Goal: Find specific page/section: Find specific page/section

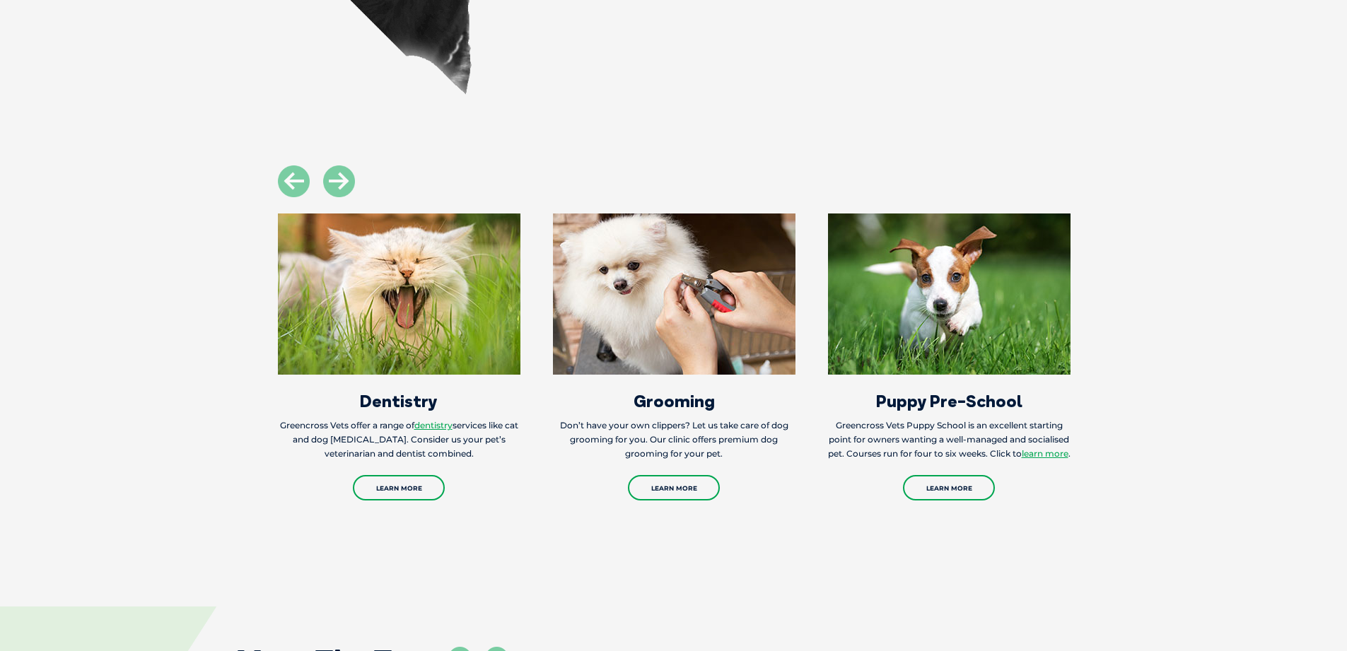
scroll to position [2277, 0]
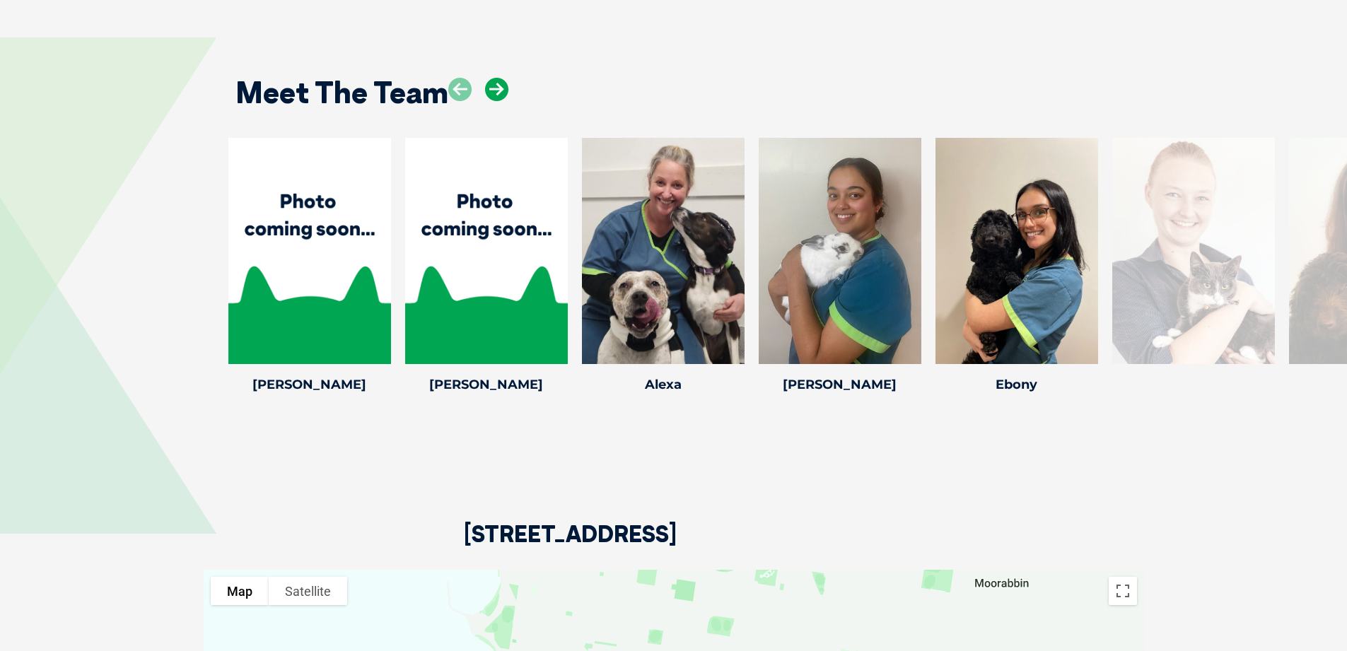
click at [494, 78] on icon at bounding box center [496, 89] width 23 height 23
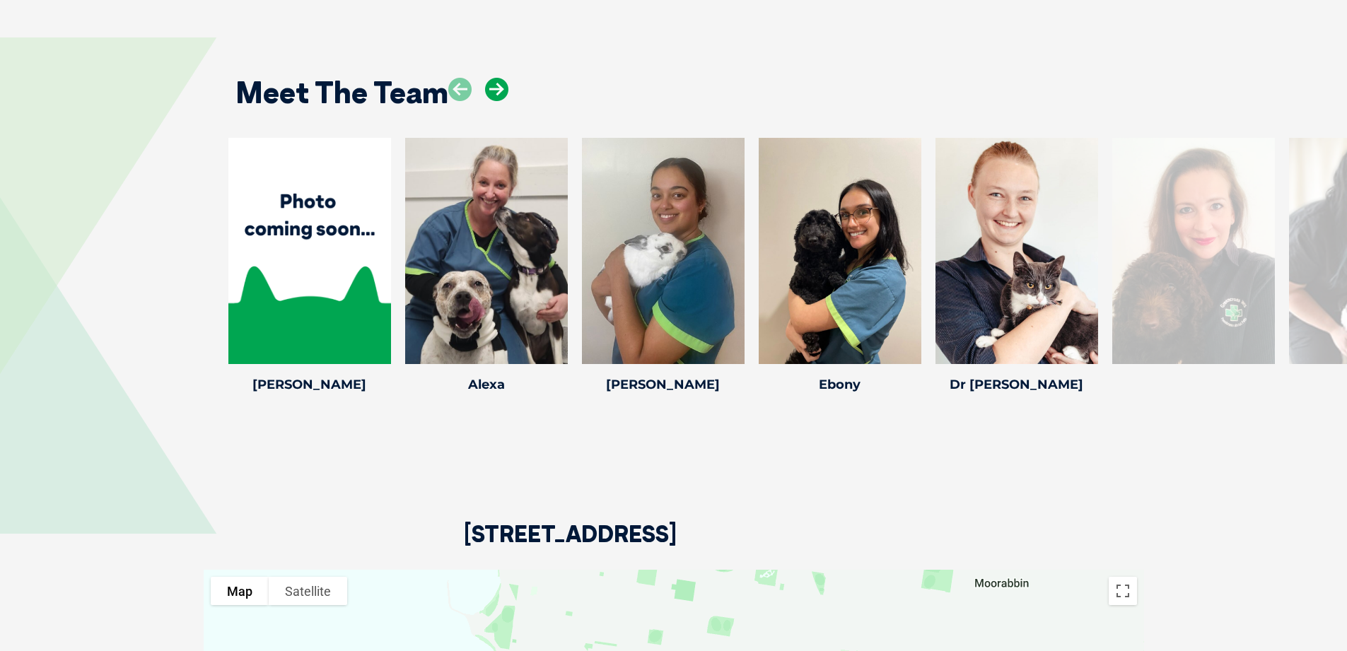
click at [494, 78] on icon at bounding box center [496, 89] width 23 height 23
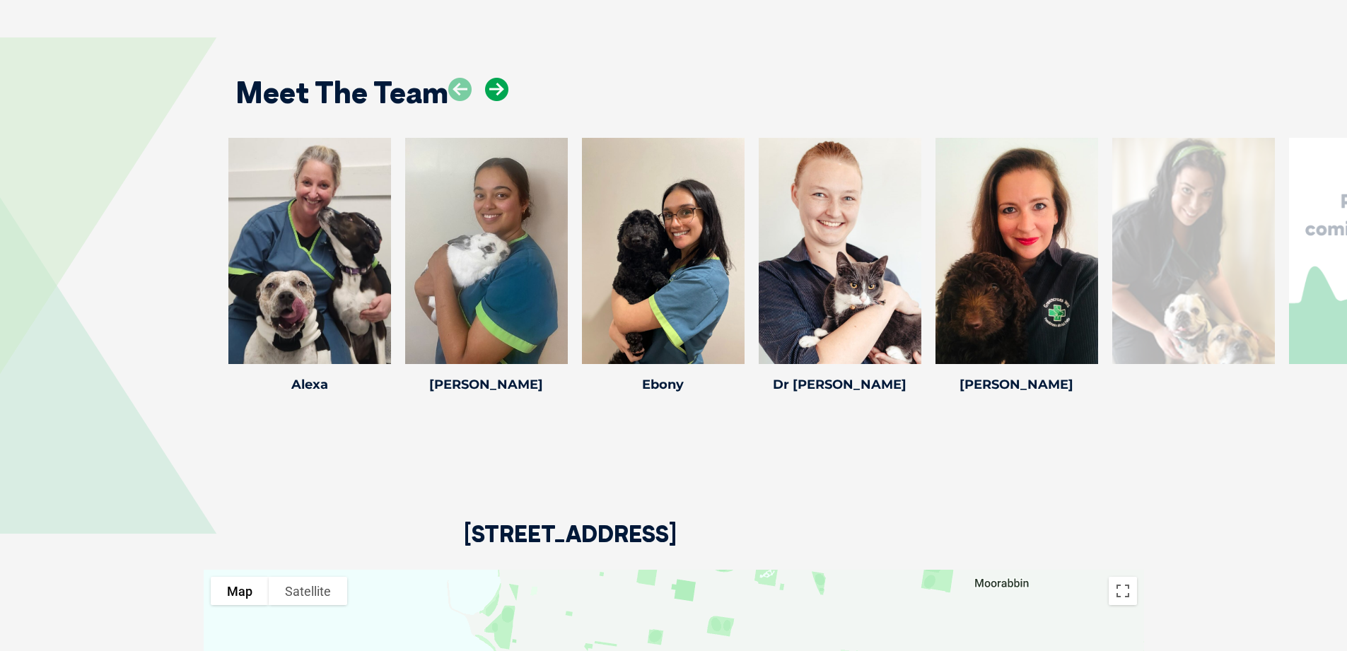
click at [494, 78] on icon at bounding box center [496, 89] width 23 height 23
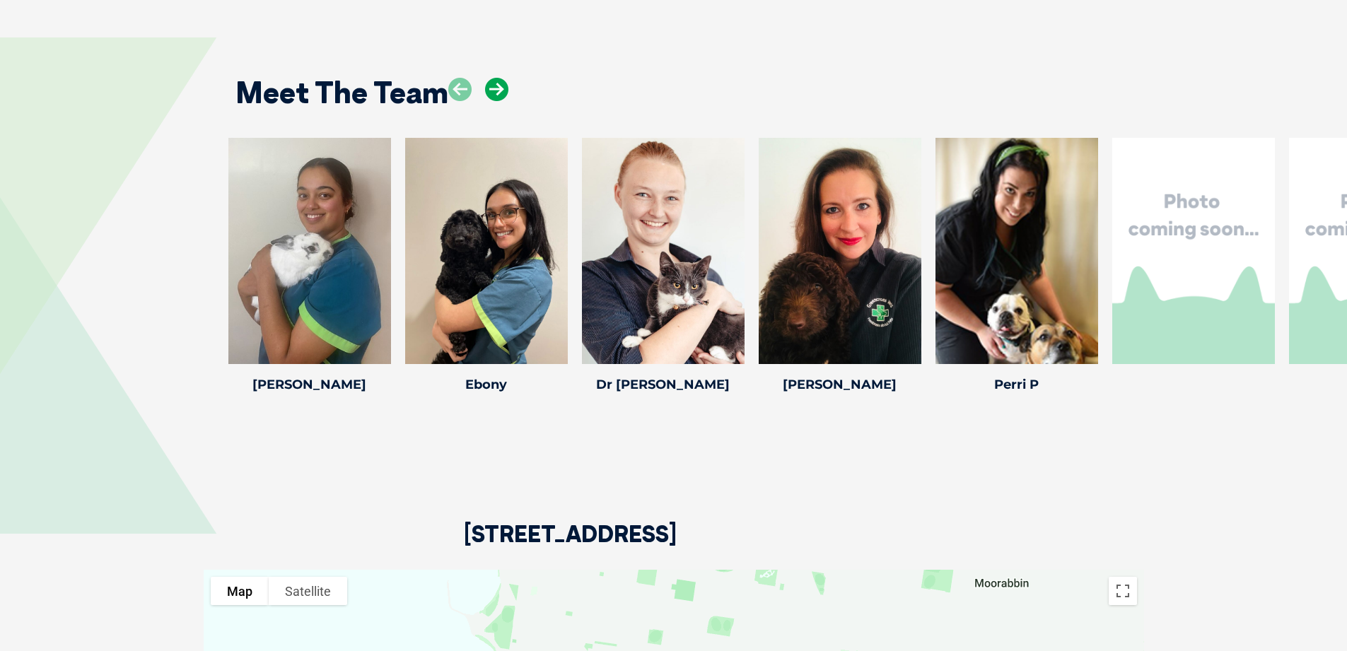
click at [494, 78] on icon at bounding box center [496, 89] width 23 height 23
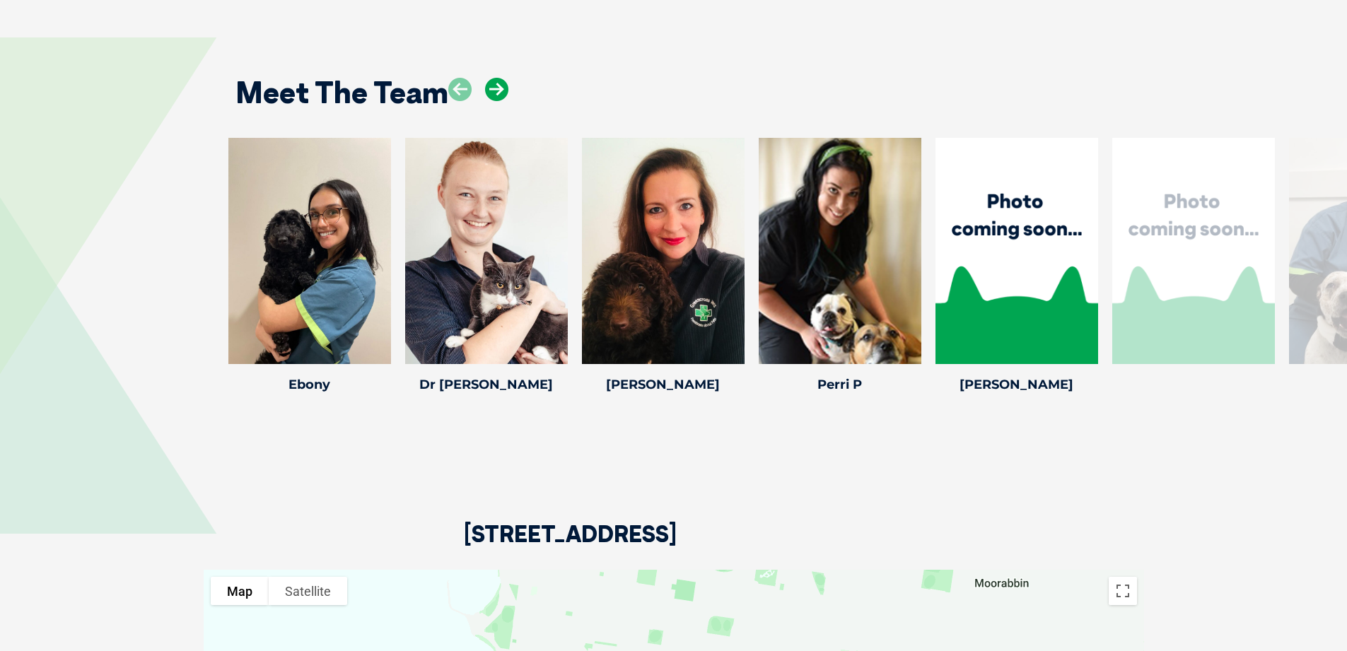
click at [494, 78] on icon at bounding box center [496, 89] width 23 height 23
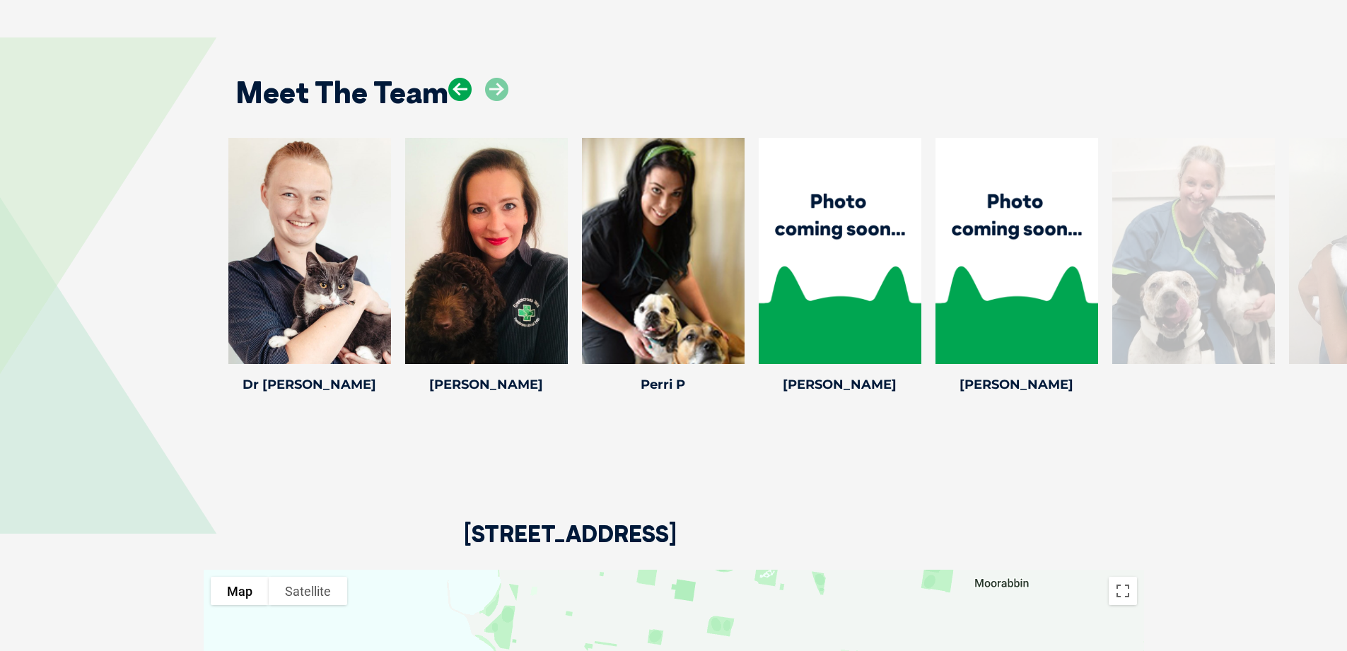
click at [457, 78] on icon at bounding box center [459, 89] width 23 height 23
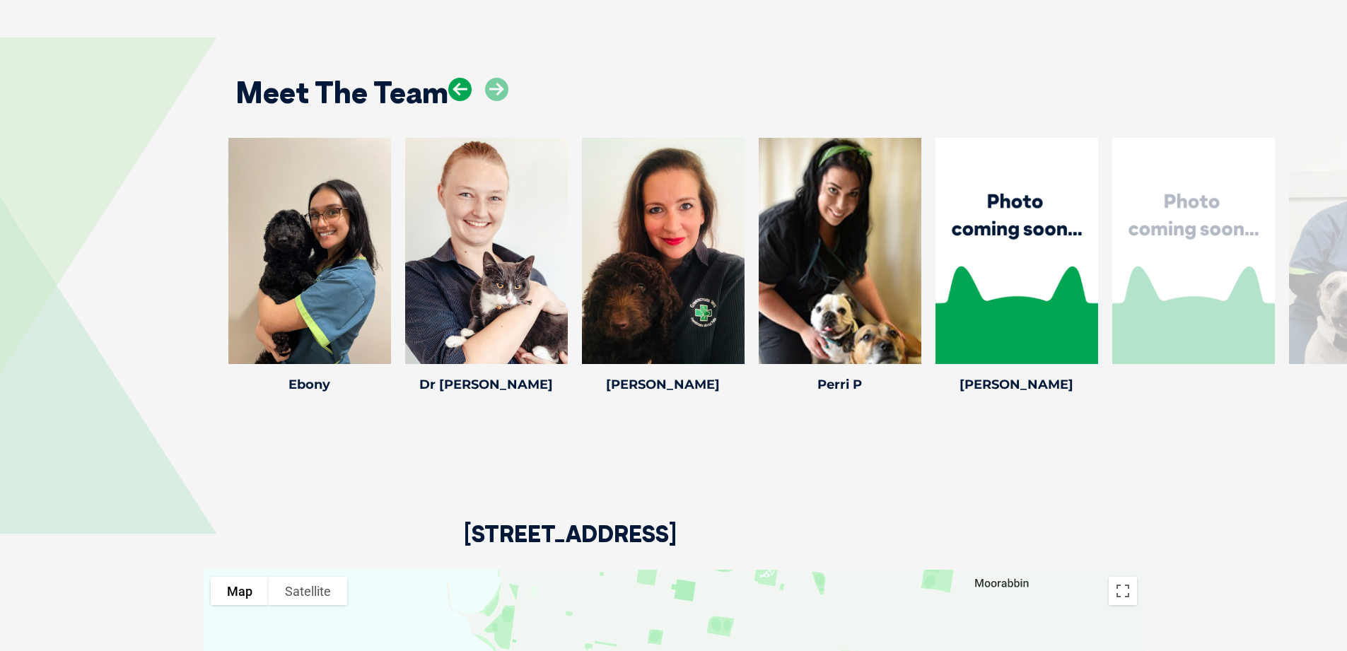
click at [457, 78] on icon at bounding box center [459, 89] width 23 height 23
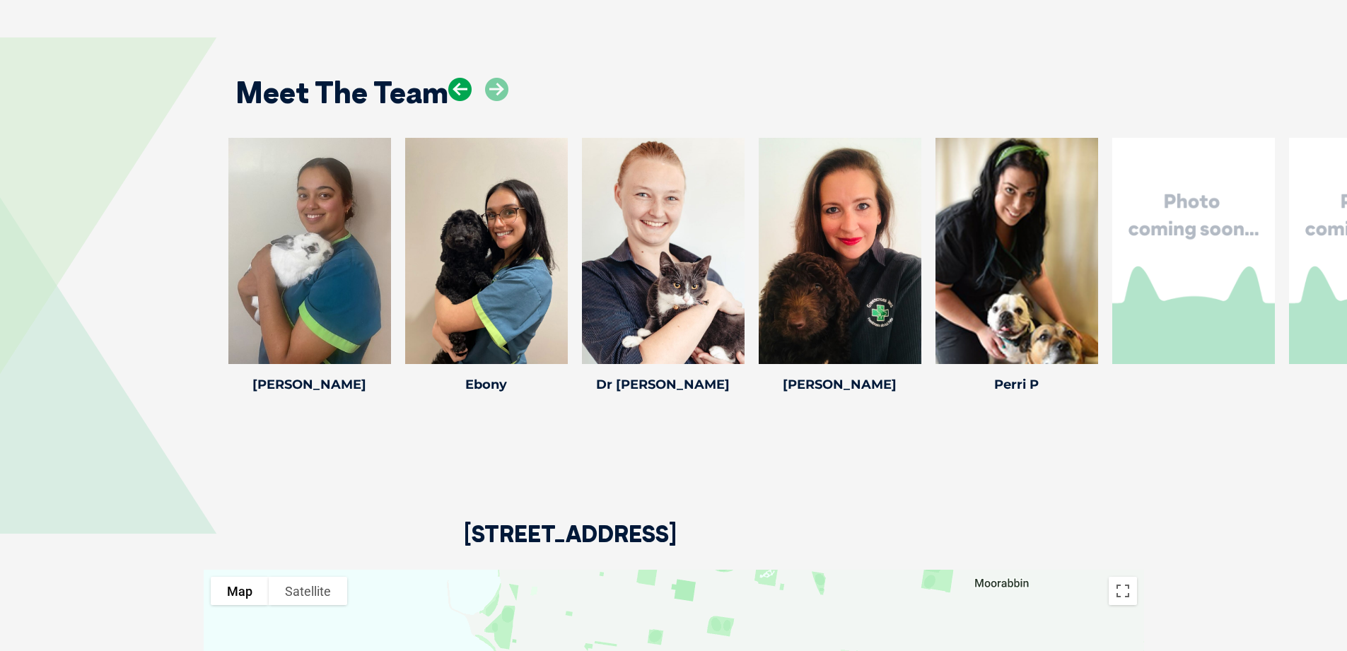
click at [457, 78] on icon at bounding box center [459, 89] width 23 height 23
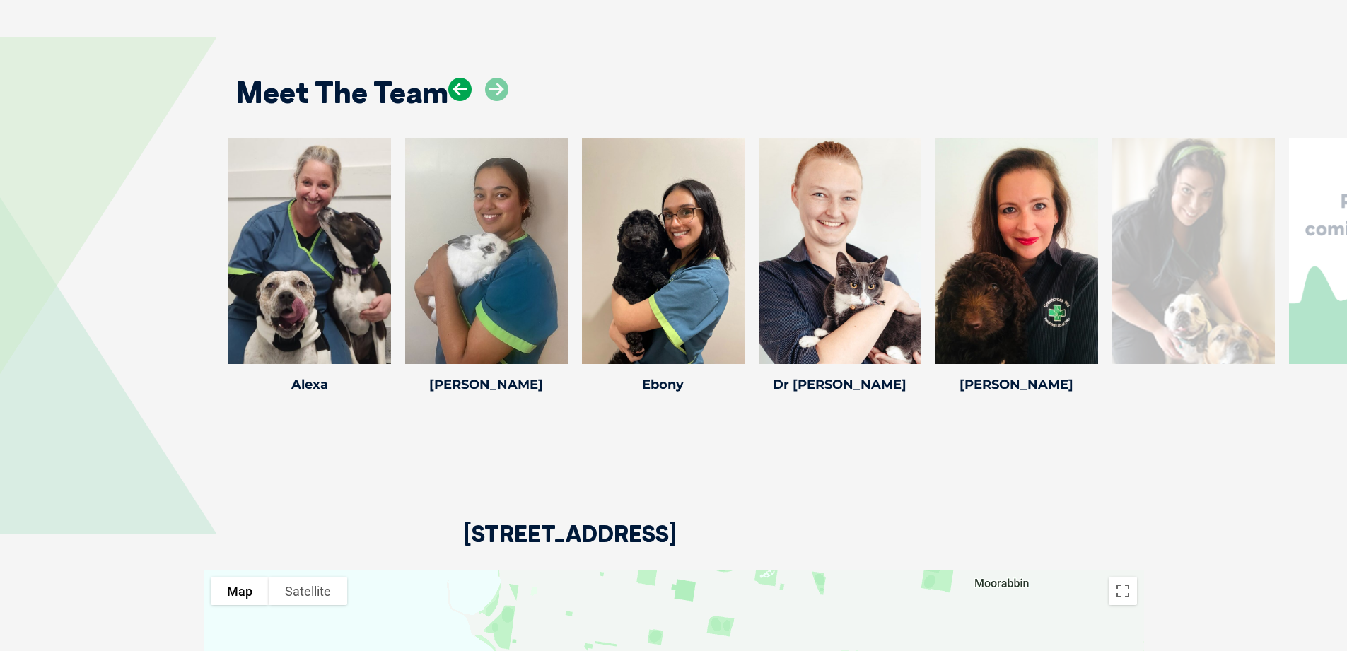
click at [457, 78] on icon at bounding box center [459, 89] width 23 height 23
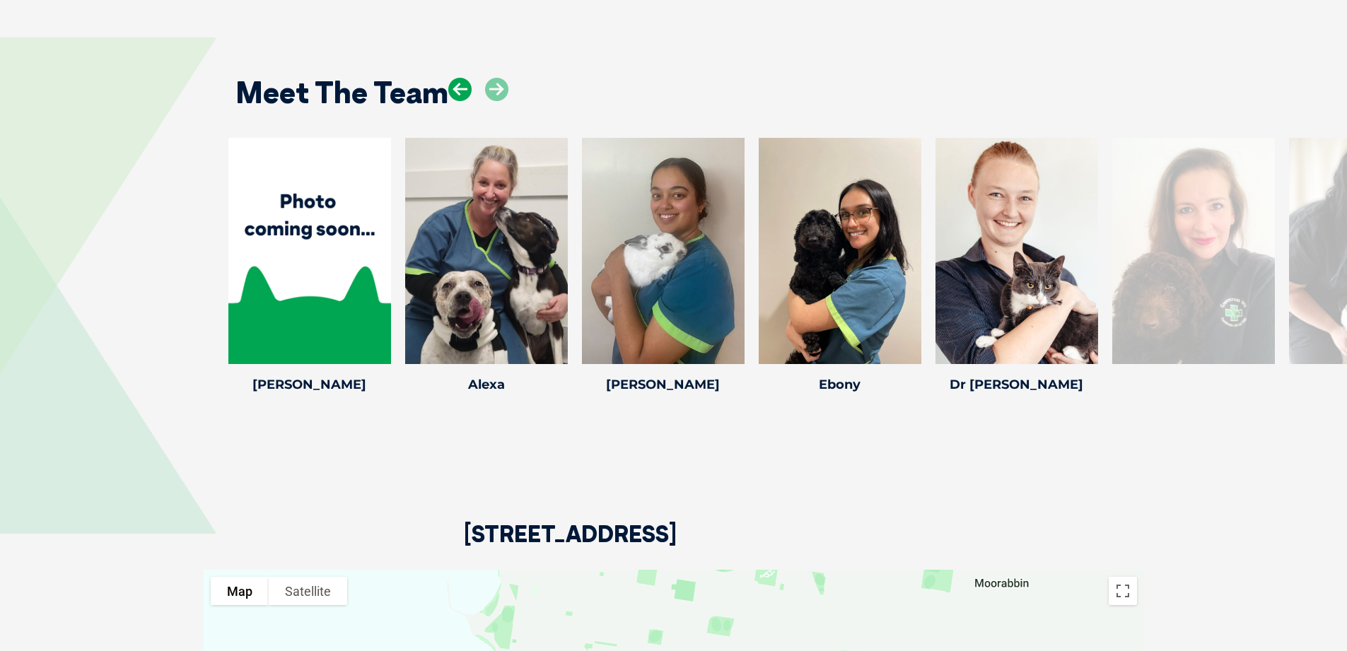
click at [457, 78] on icon at bounding box center [459, 89] width 23 height 23
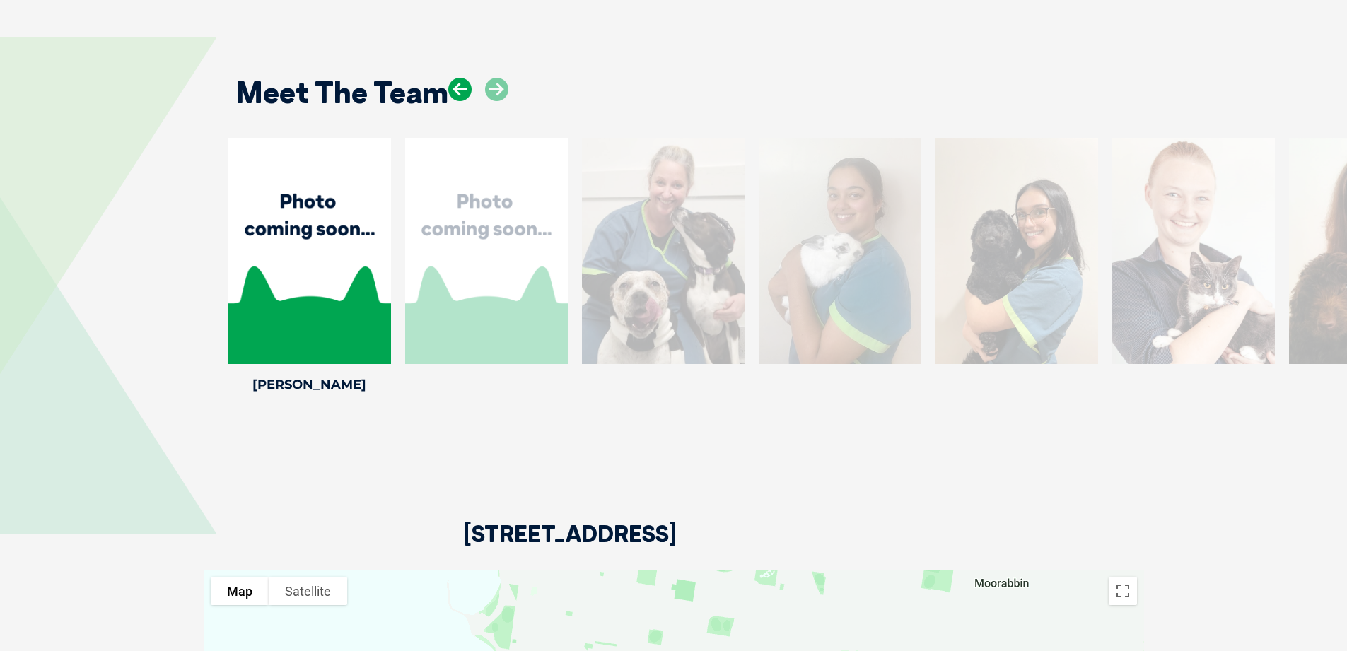
click at [457, 78] on icon at bounding box center [459, 89] width 23 height 23
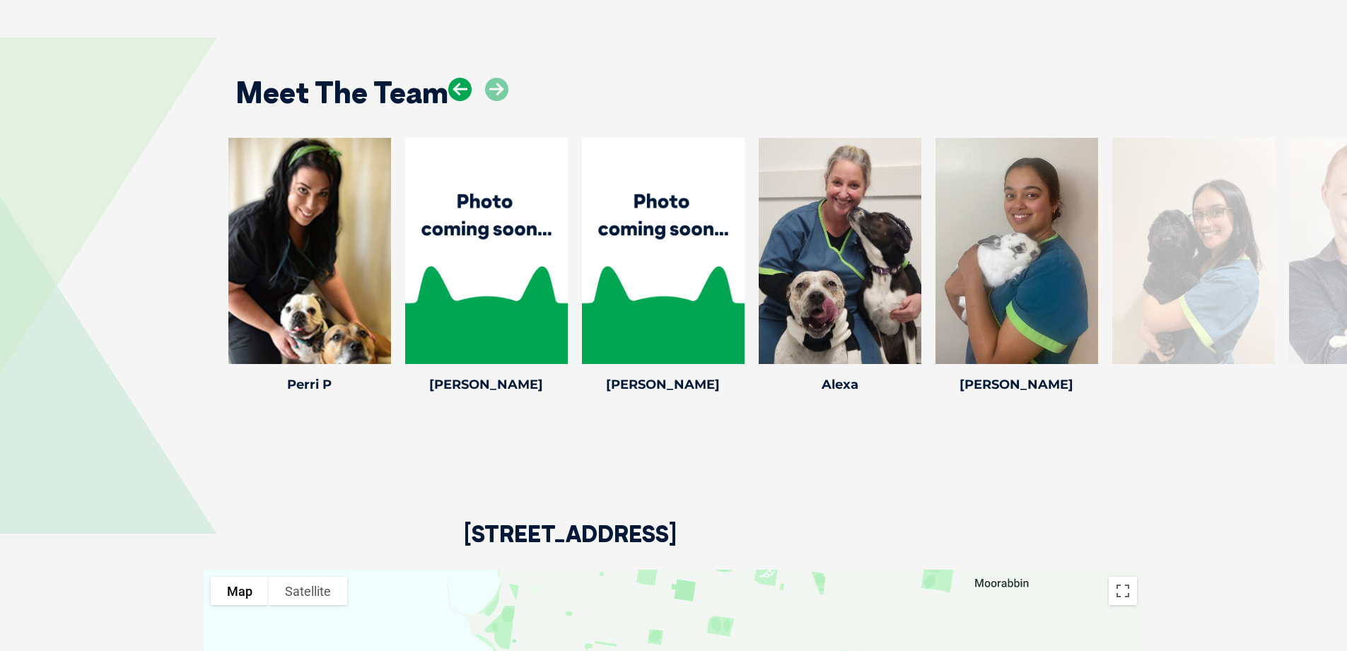
click at [457, 78] on icon at bounding box center [459, 89] width 23 height 23
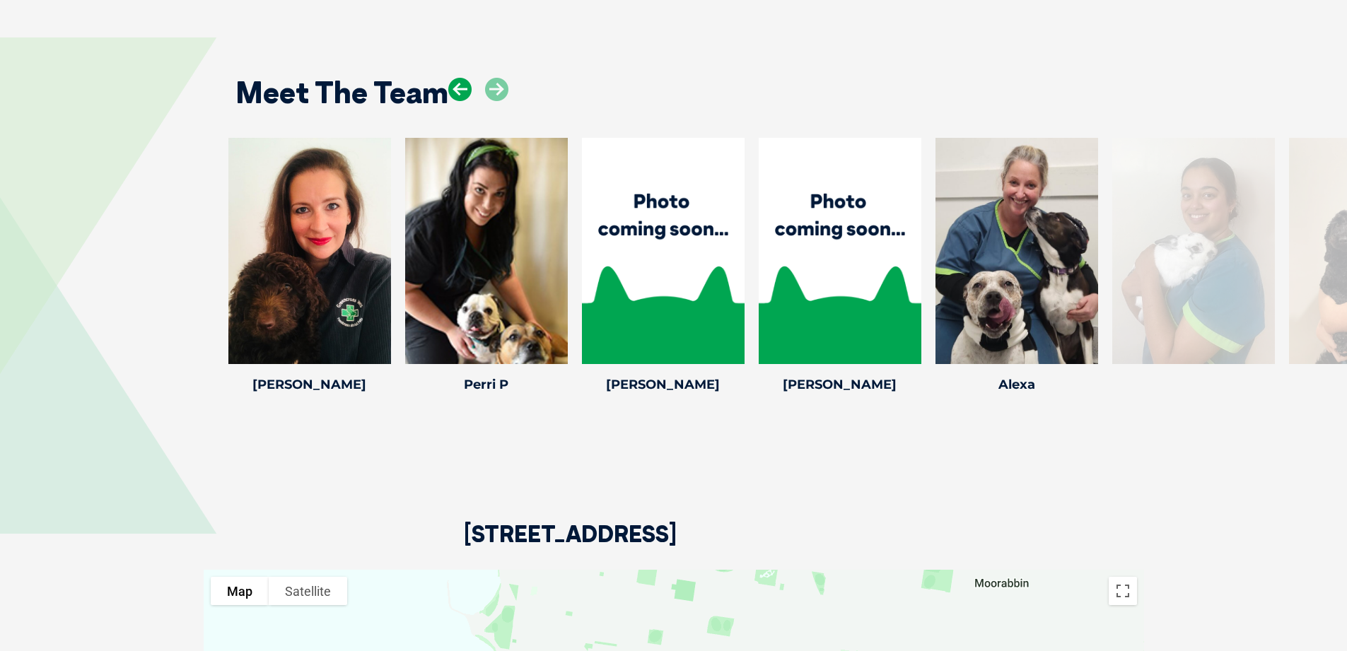
click at [457, 78] on icon at bounding box center [459, 89] width 23 height 23
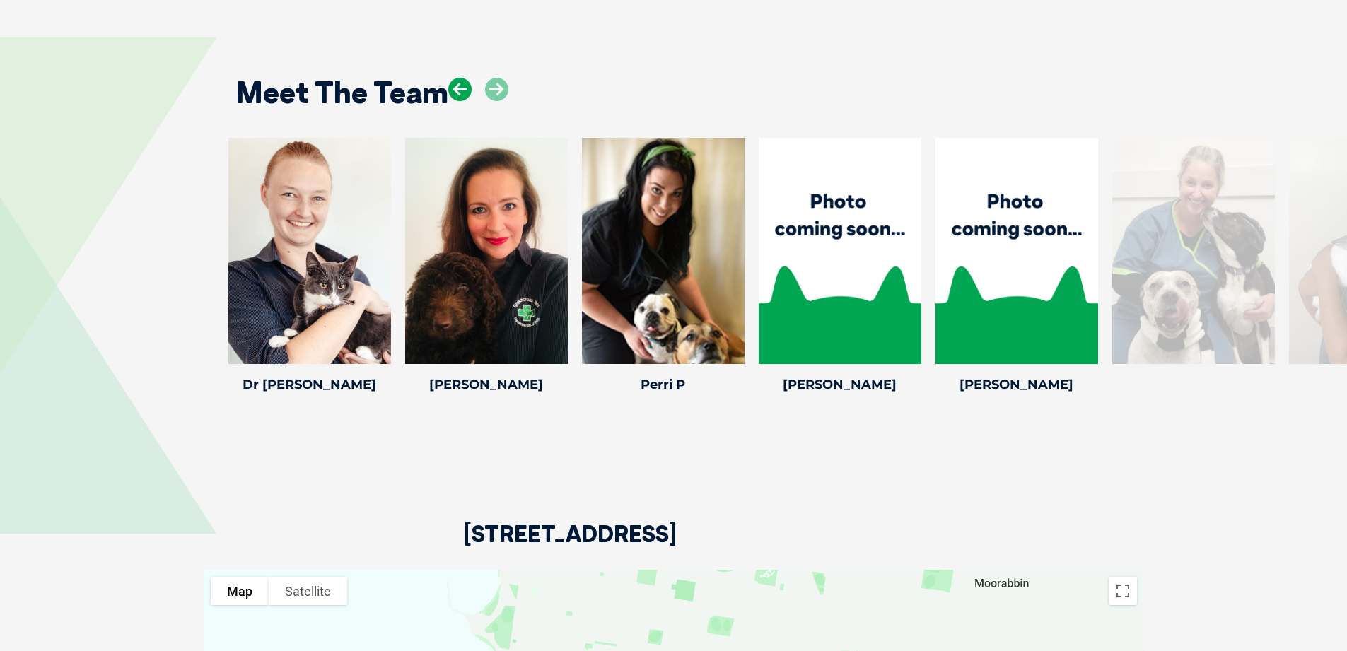
click at [457, 78] on icon at bounding box center [459, 89] width 23 height 23
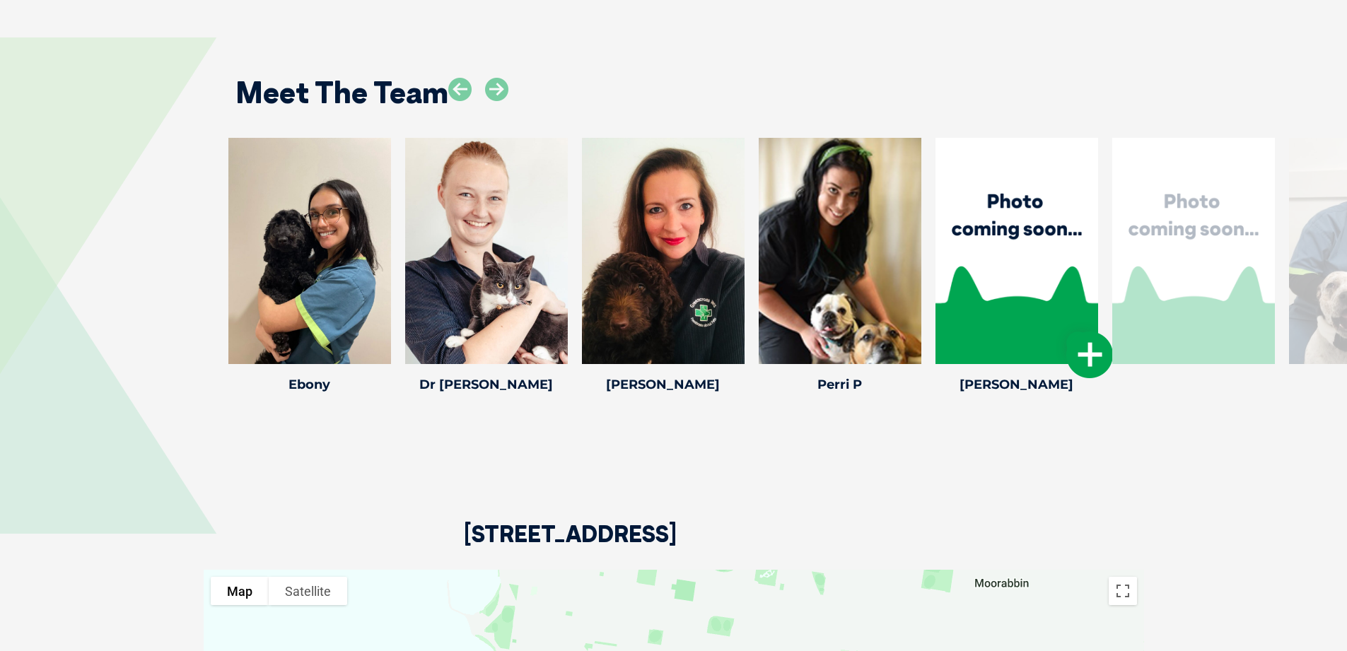
click at [1029, 274] on div at bounding box center [1017, 251] width 163 height 226
click at [1091, 332] on icon at bounding box center [1089, 355] width 47 height 47
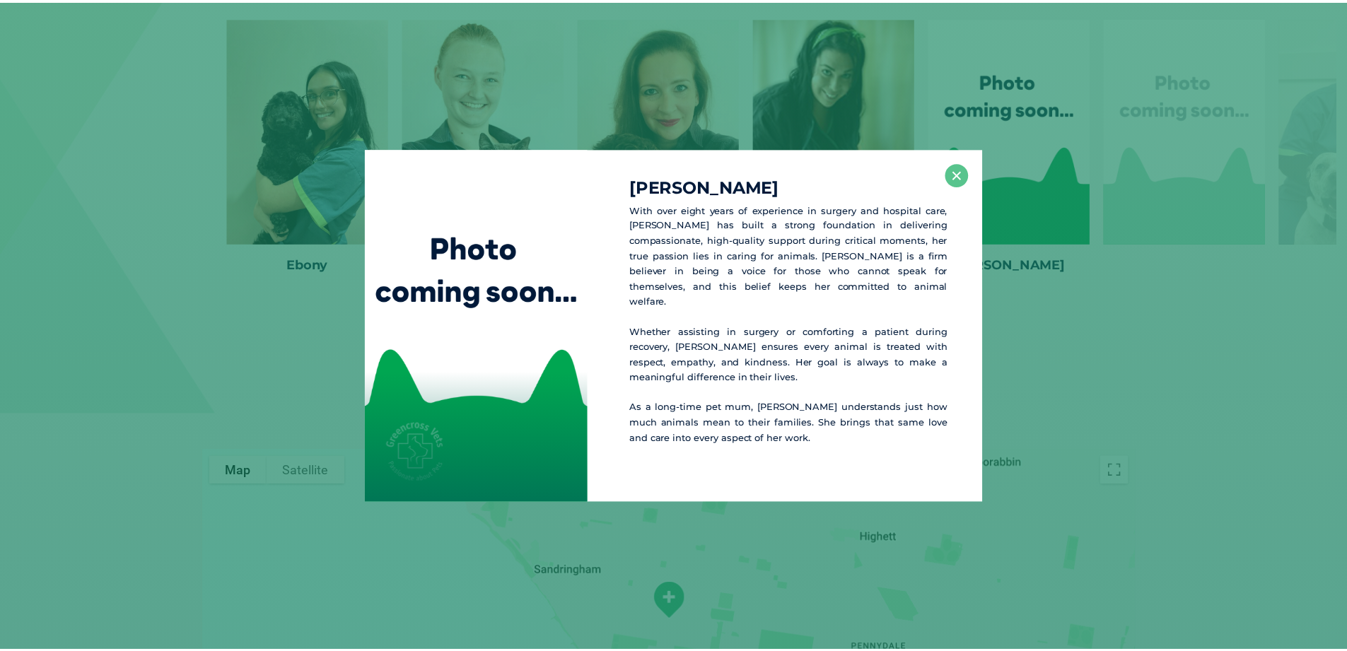
scroll to position [2411, 0]
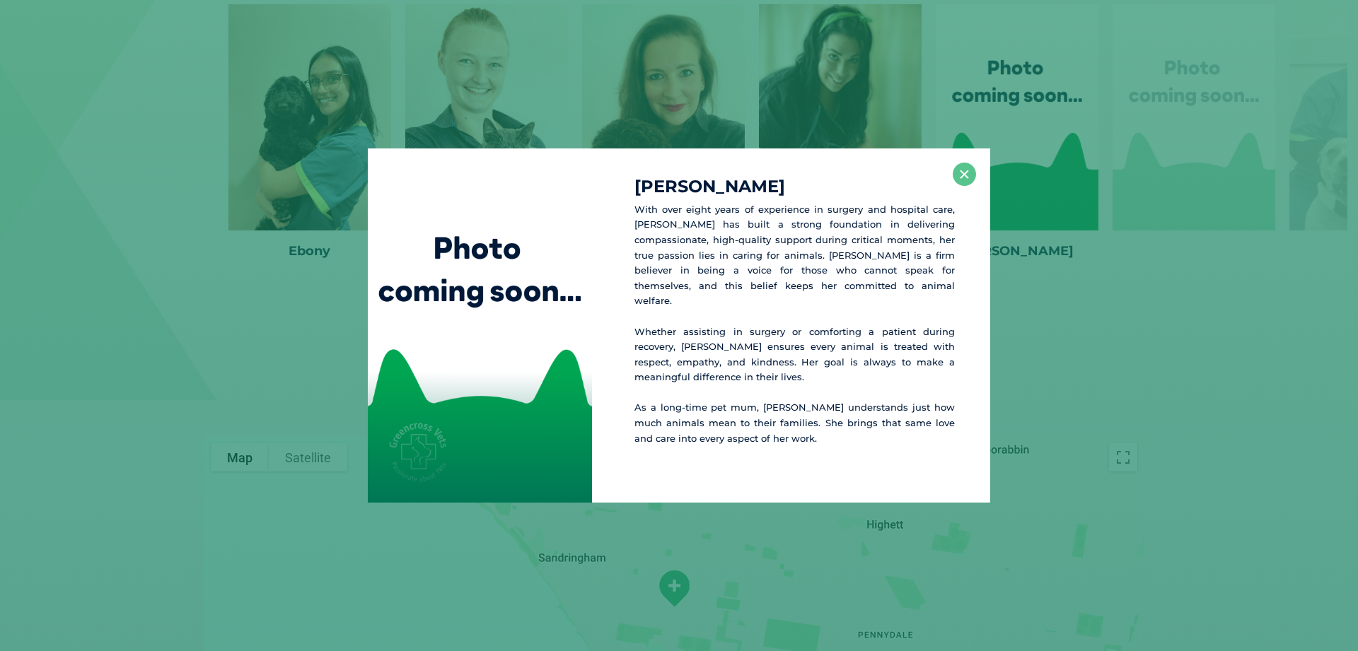
click at [1067, 388] on div "[PERSON_NAME] With over eight years of experience in surgery and hospital care,…" at bounding box center [679, 326] width 1346 height 354
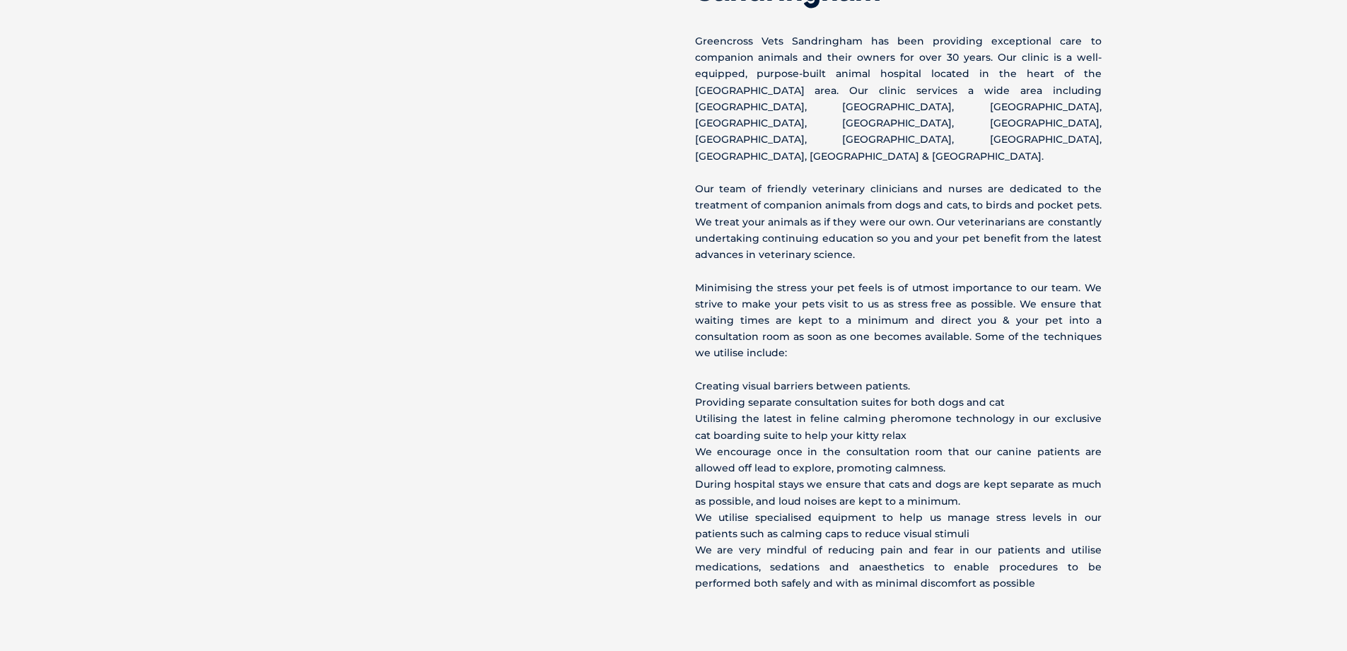
scroll to position [134, 0]
